Goal: Use online tool/utility: Use online tool/utility

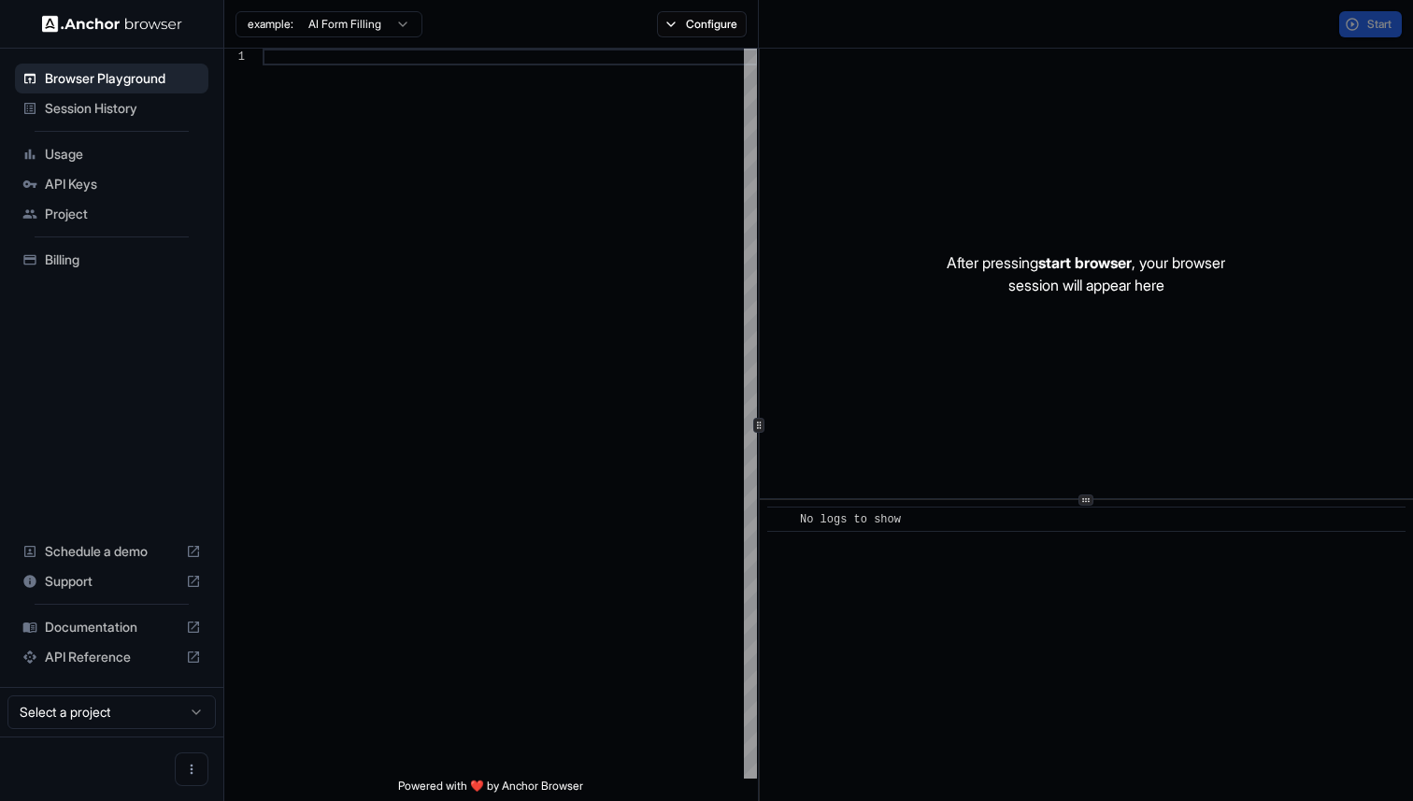
scroll to position [118, 0]
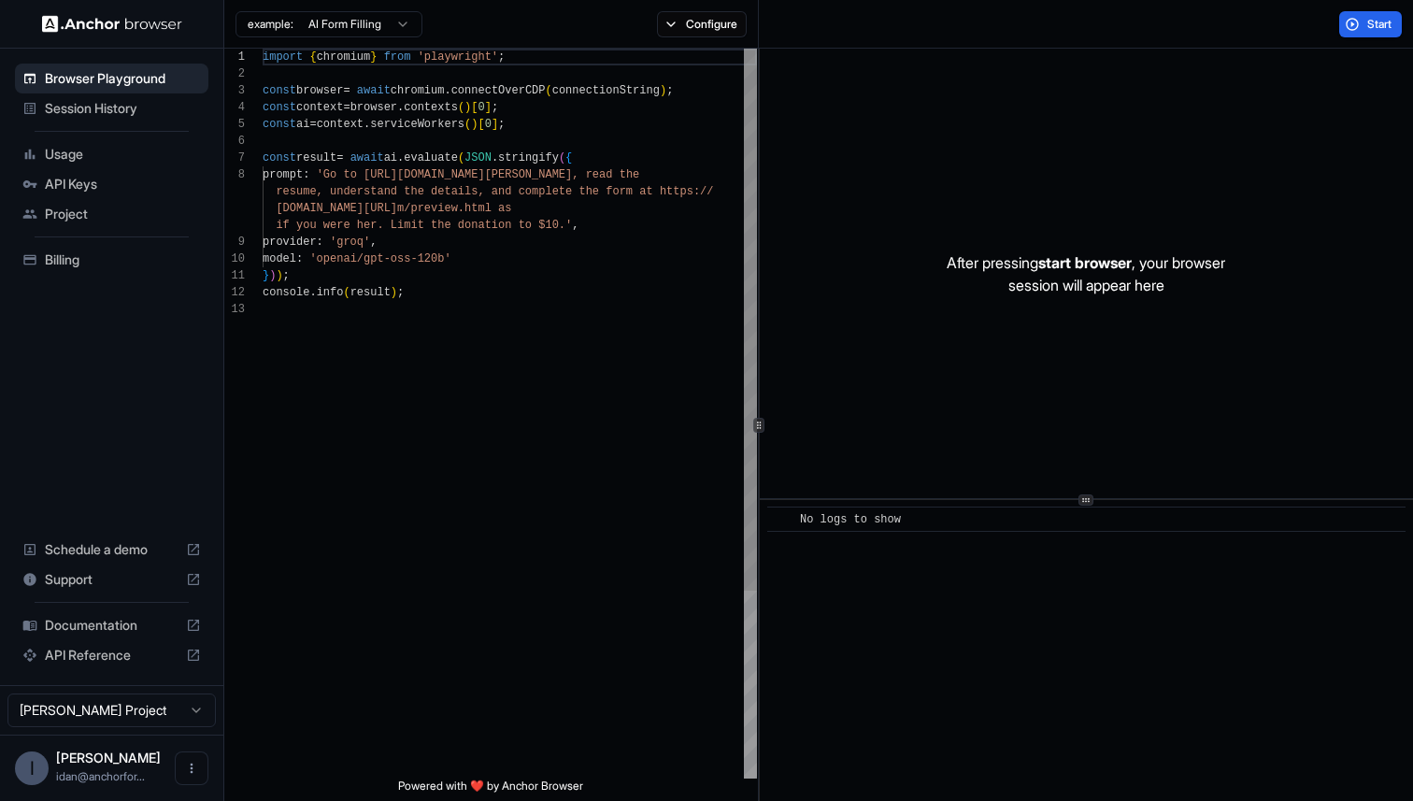
type textarea "**********"
click at [535, 463] on div "import { chromium } from 'playwright' ; const browser = await chromium . connec…" at bounding box center [510, 540] width 494 height 982
click at [528, 269] on div "import { chromium } from 'playwright' ; const browser = await chromium . connec…" at bounding box center [510, 540] width 494 height 982
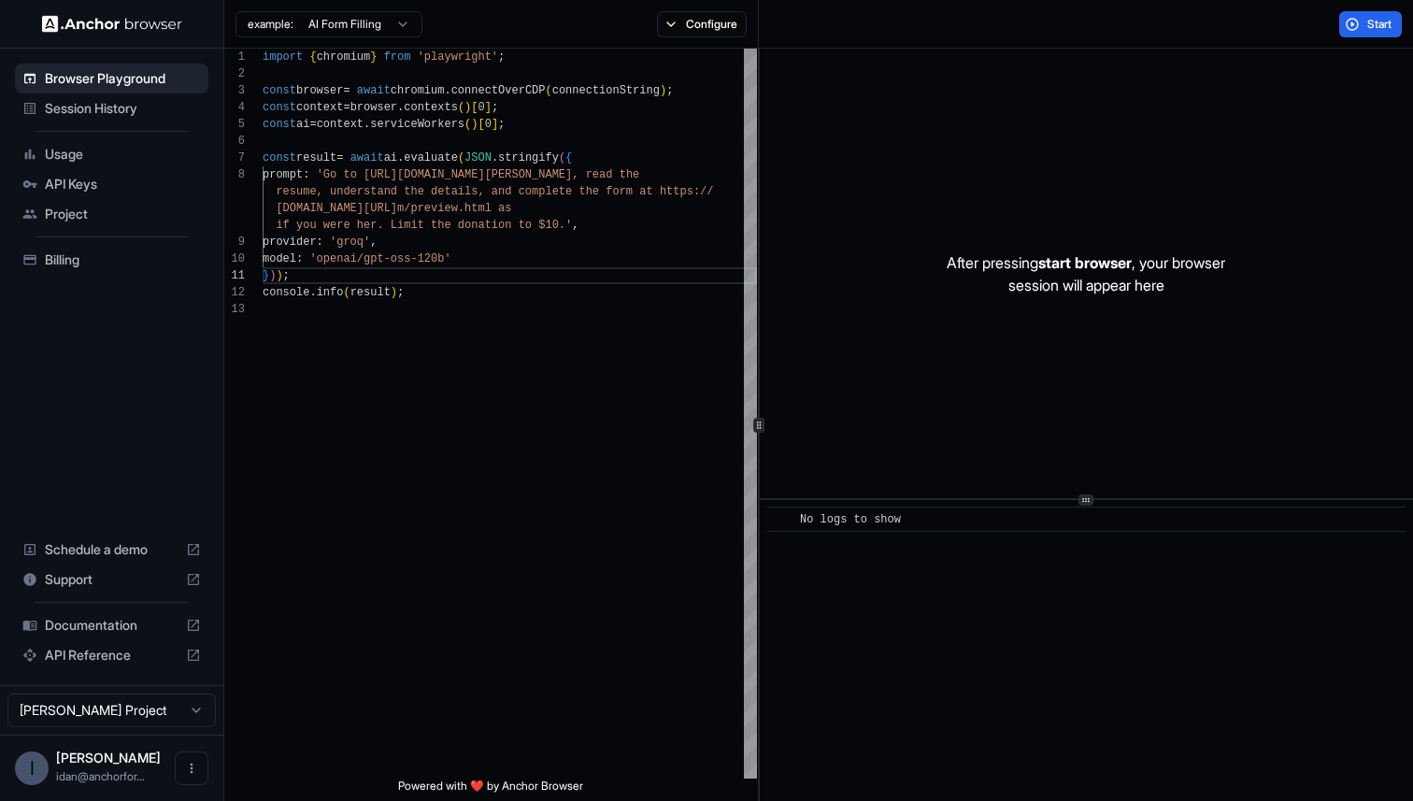
click at [59, 131] on hr at bounding box center [112, 131] width 155 height 1
click at [70, 101] on span "Session History" at bounding box center [123, 108] width 156 height 19
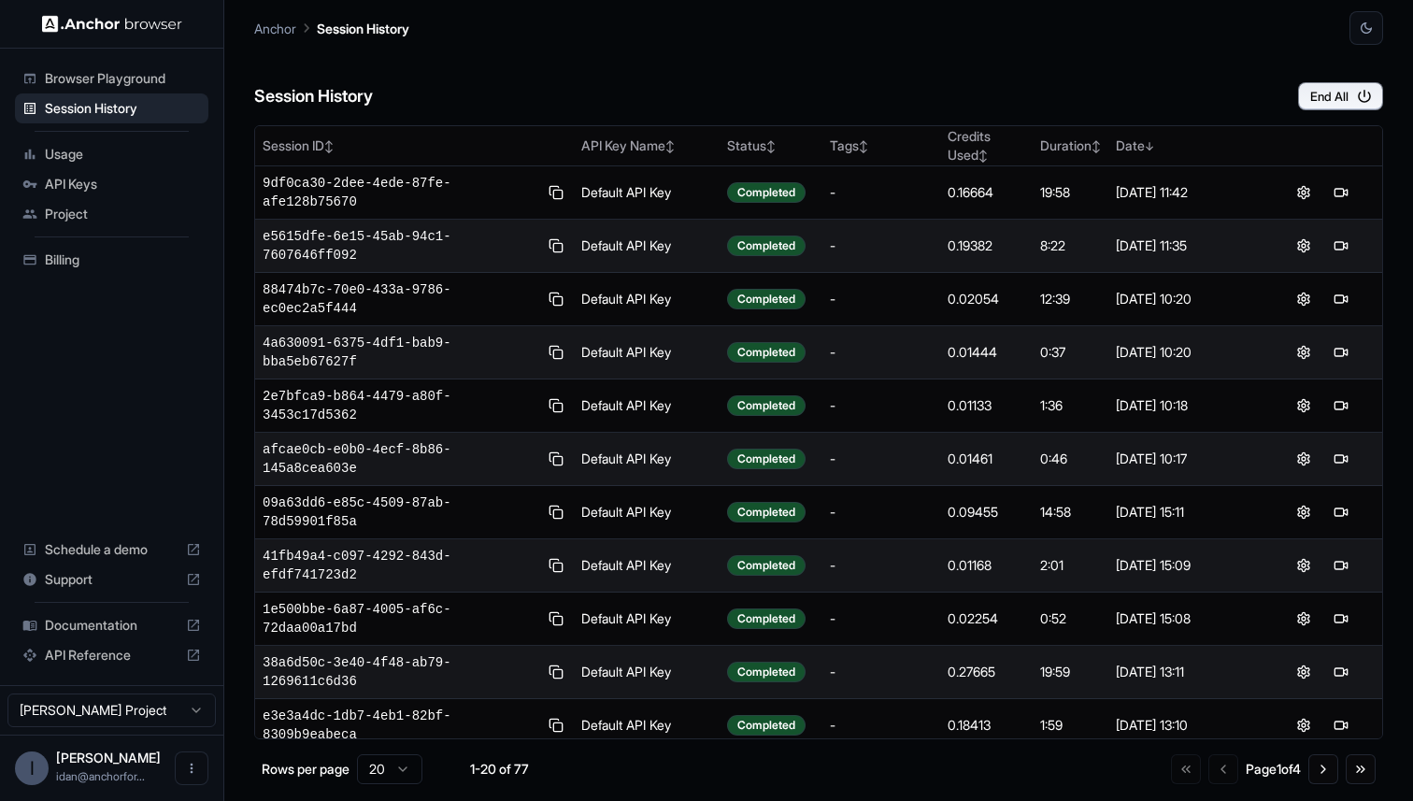
click at [56, 86] on span "Browser Playground" at bounding box center [123, 78] width 156 height 19
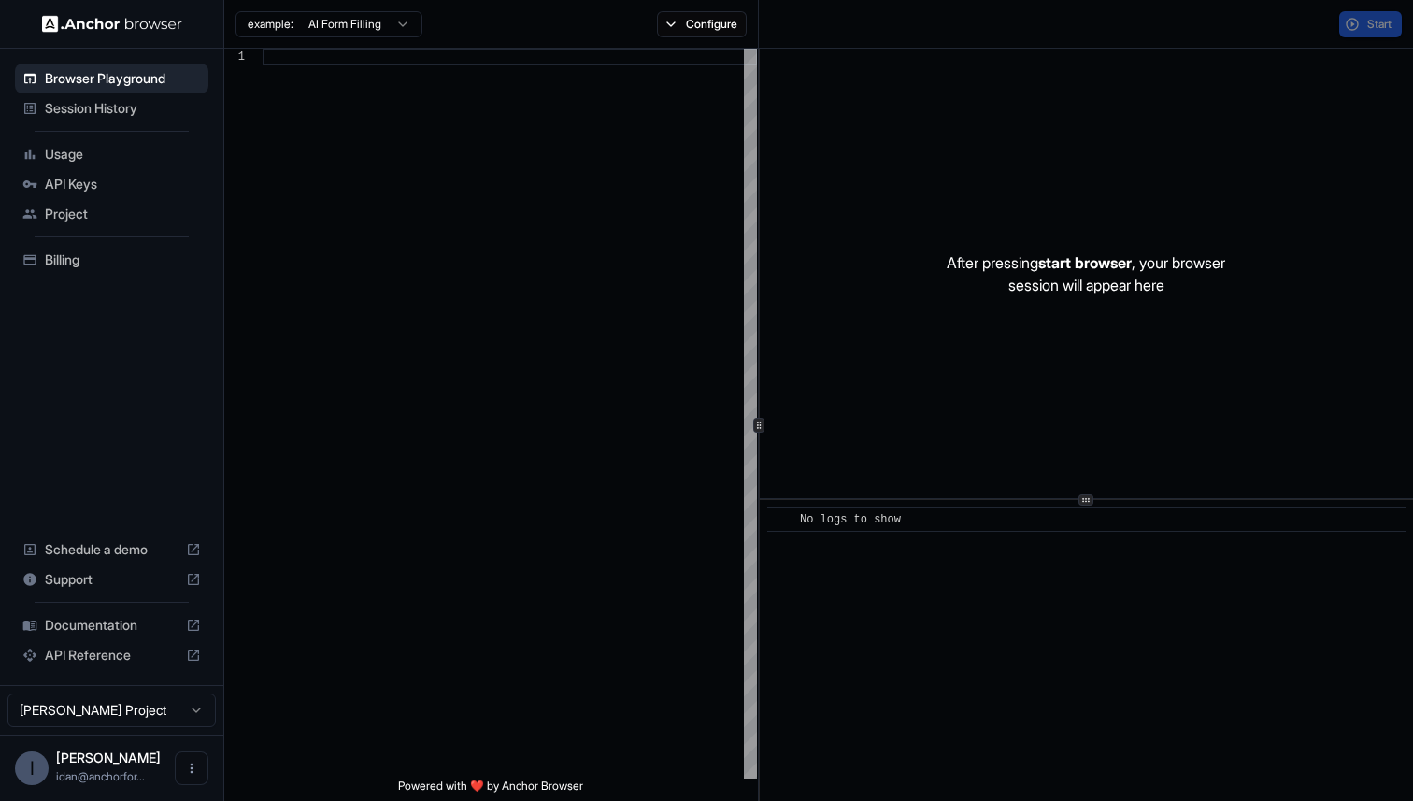
scroll to position [118, 0]
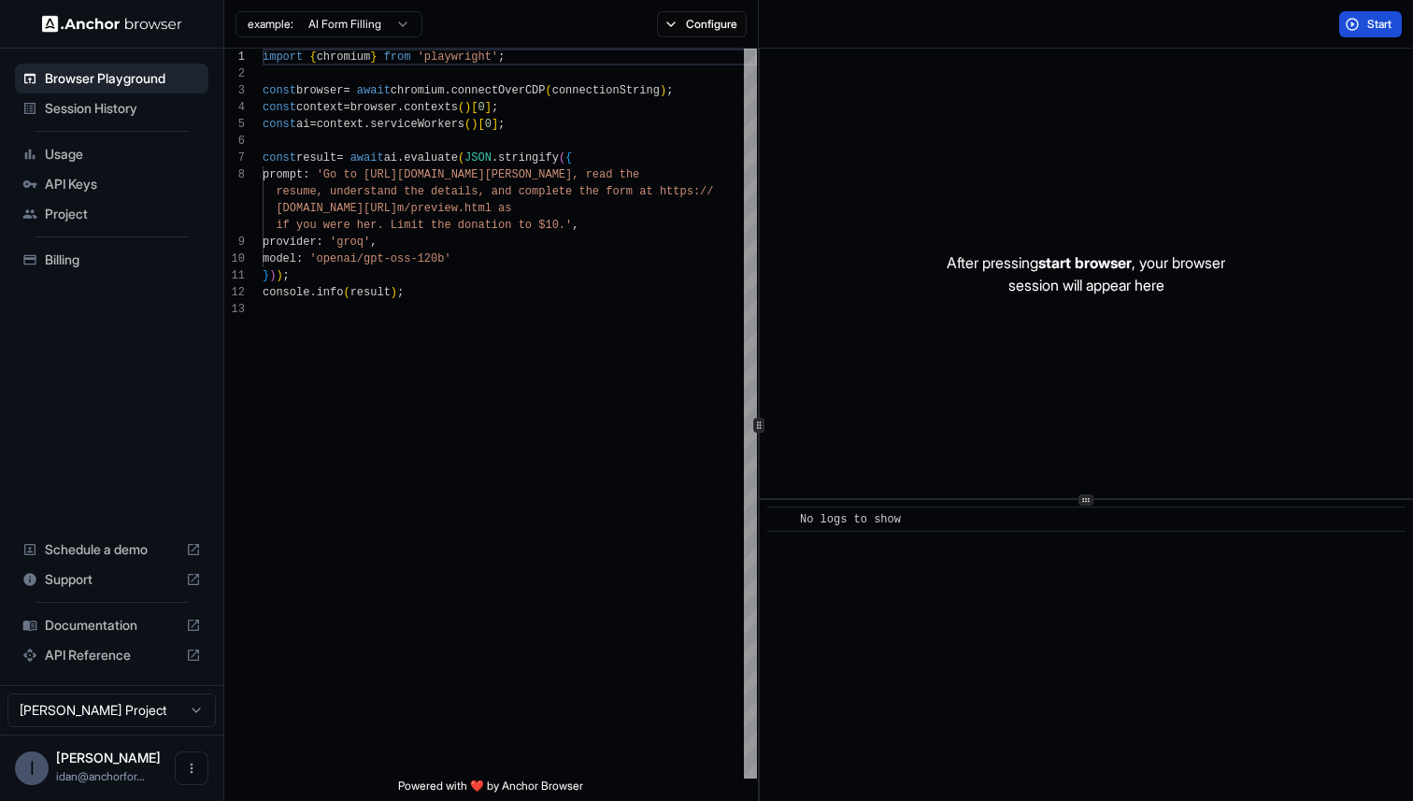
click at [1343, 26] on button "Start" at bounding box center [1370, 24] width 63 height 26
